Goal: Task Accomplishment & Management: Manage account settings

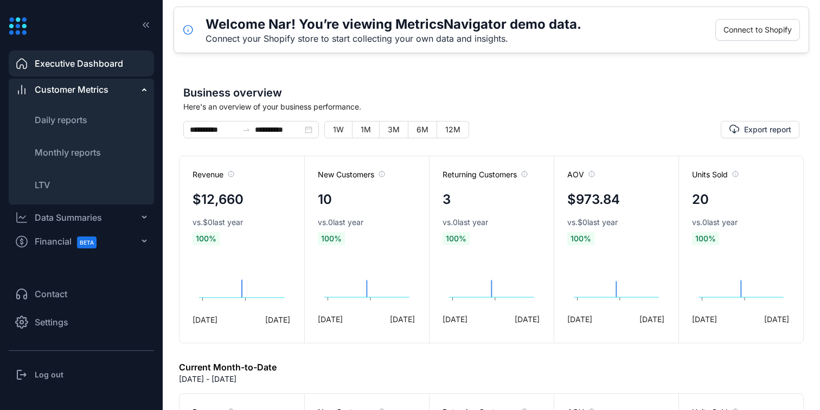
click at [53, 321] on span "Settings" at bounding box center [52, 322] width 34 height 13
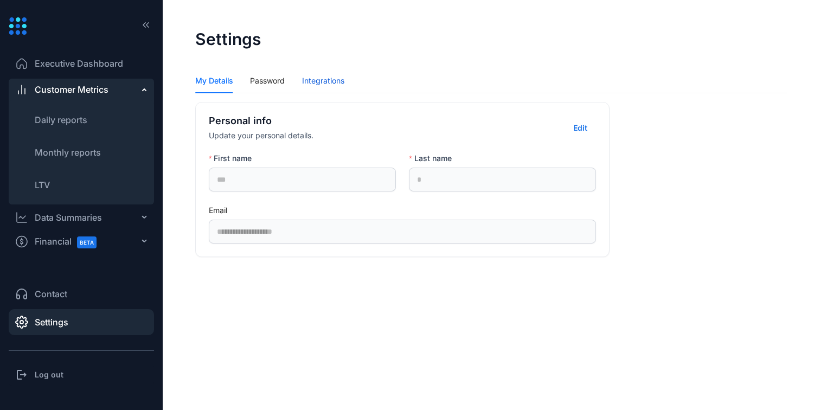
click at [336, 77] on div "Integrations" at bounding box center [323, 81] width 42 height 12
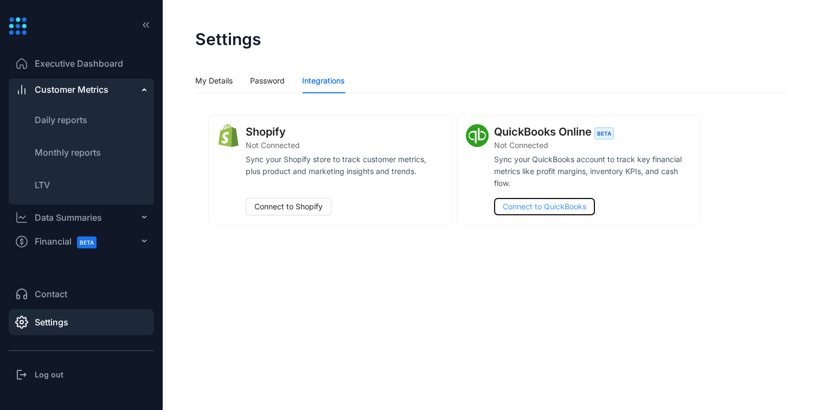
click at [557, 199] on button "Connect to QuickBooks" at bounding box center [544, 206] width 101 height 17
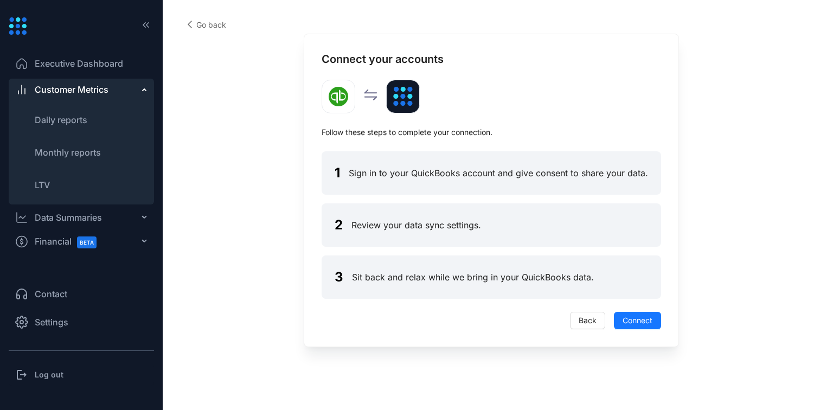
click at [76, 218] on div "Data Summaries" at bounding box center [68, 217] width 67 height 13
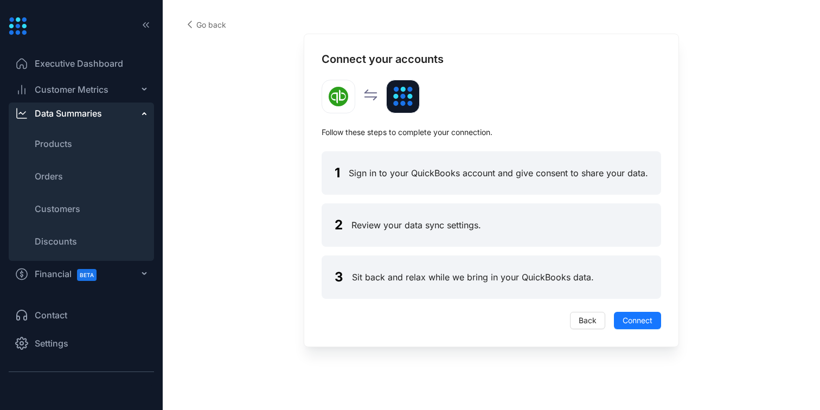
click at [57, 281] on span "Financial BETA" at bounding box center [71, 274] width 72 height 24
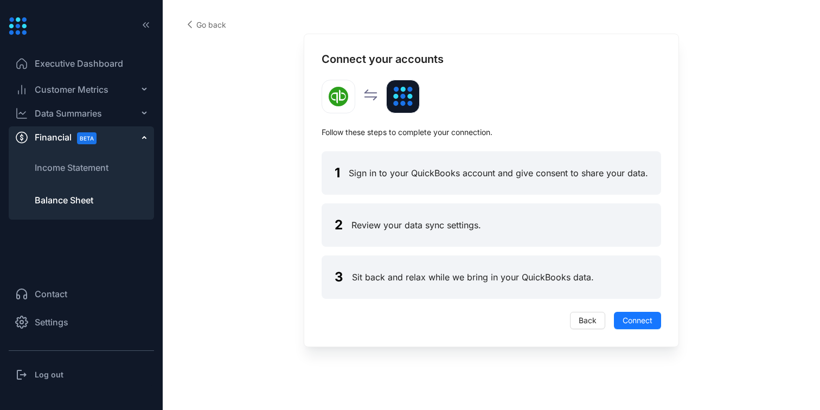
click at [99, 194] on li "Balance Sheet" at bounding box center [81, 200] width 145 height 26
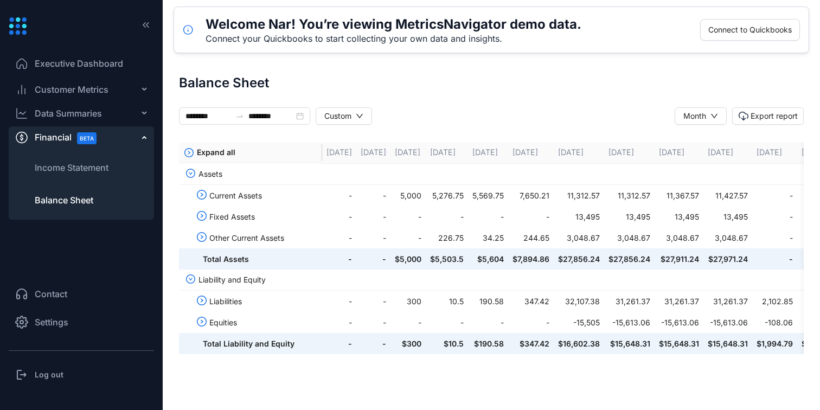
click at [101, 61] on span "Executive Dashboard" at bounding box center [79, 63] width 88 height 13
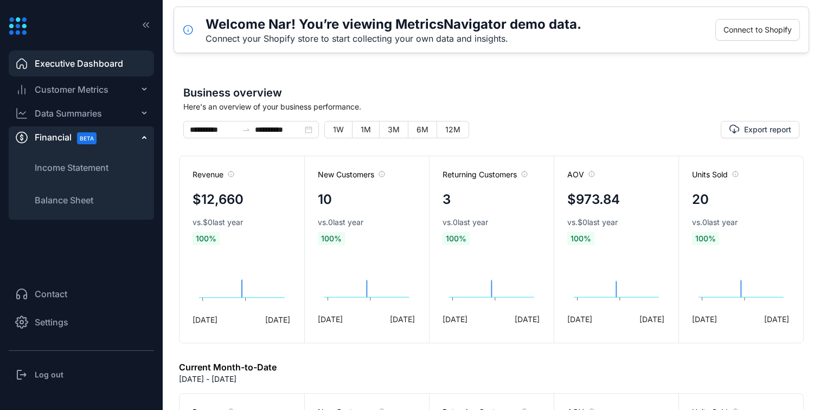
click at [80, 323] on li "Settings" at bounding box center [81, 322] width 145 height 26
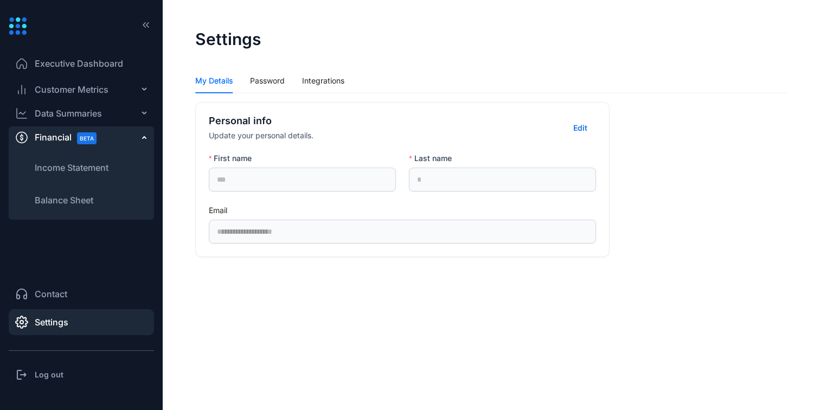
click at [86, 121] on div "Data Summaries" at bounding box center [81, 114] width 145 height 22
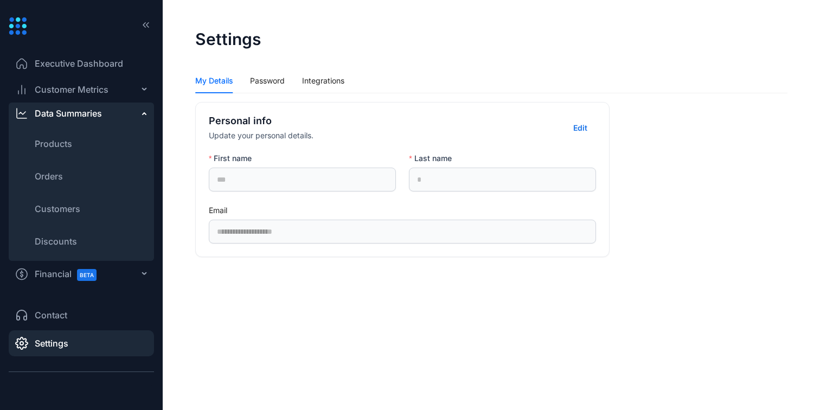
click at [92, 91] on span "Customer Metrics" at bounding box center [72, 89] width 74 height 13
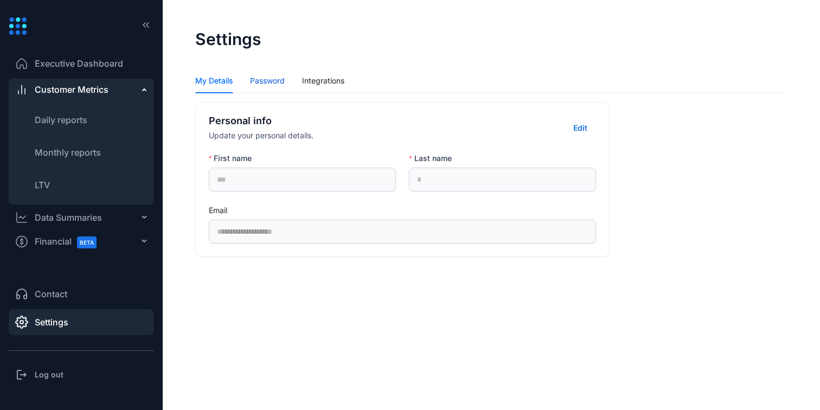
click at [263, 78] on div "Password" at bounding box center [267, 81] width 35 height 12
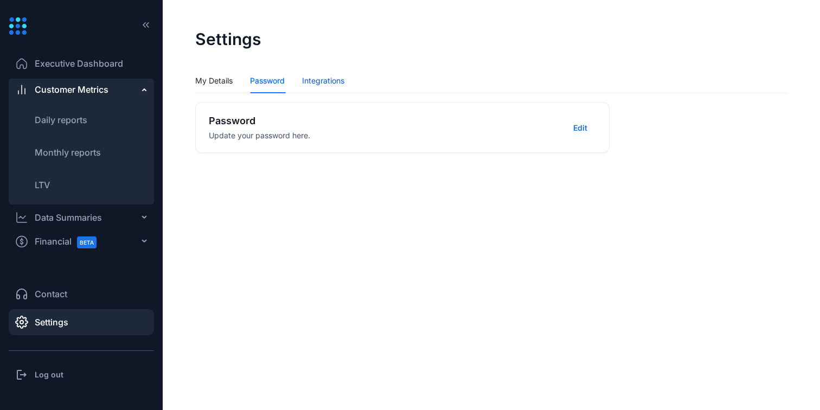
click at [320, 78] on div "Integrations" at bounding box center [323, 81] width 42 height 12
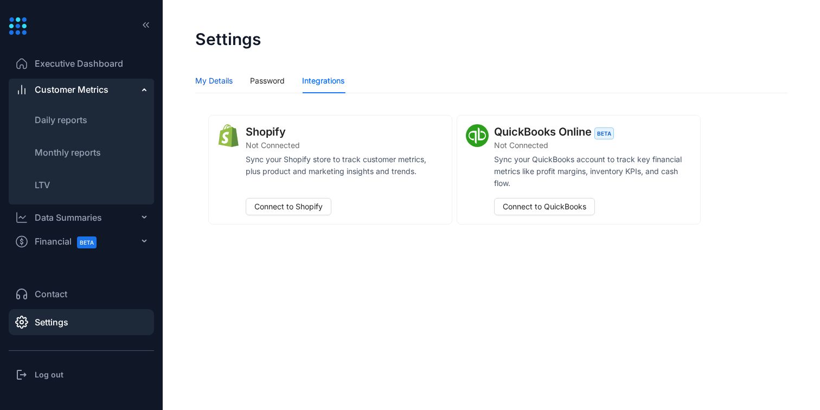
click at [206, 78] on div "My Details" at bounding box center [213, 81] width 37 height 12
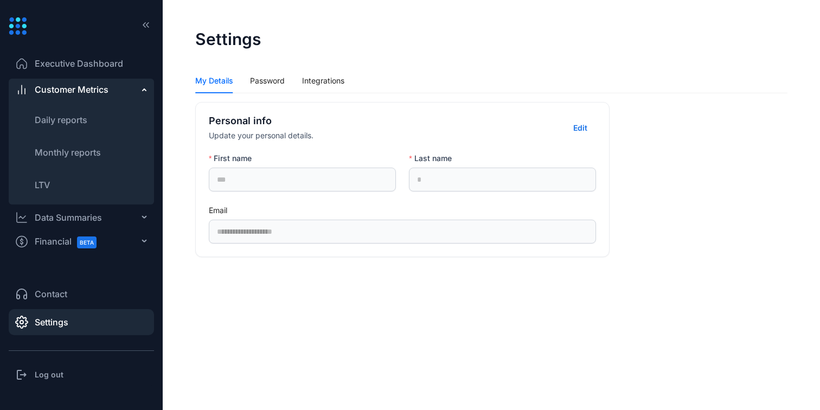
click at [49, 371] on h3 "Log out" at bounding box center [49, 375] width 29 height 11
